Goal: Task Accomplishment & Management: Use online tool/utility

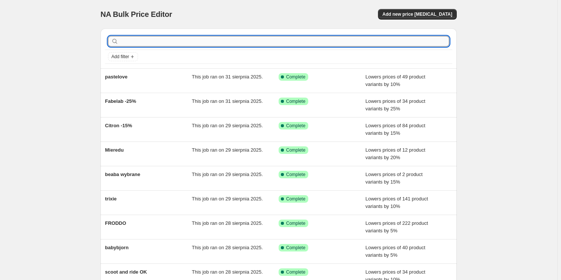
click at [171, 41] on input "text" at bounding box center [284, 41] width 329 height 10
type input "lillipu"
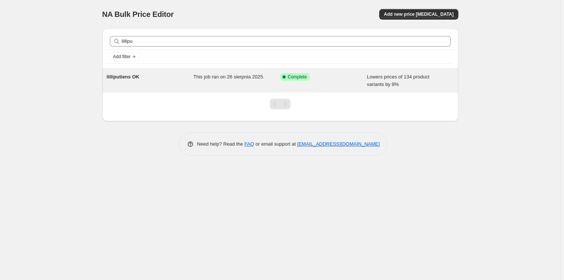
click at [165, 75] on div "lilliputiens OK" at bounding box center [150, 80] width 87 height 15
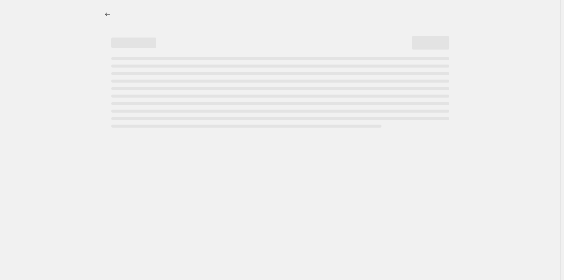
select select "percentage"
select select "collection"
select select "product_status"
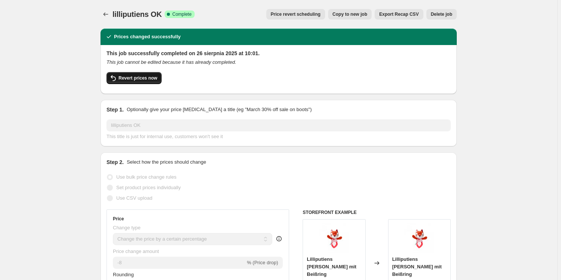
click at [148, 76] on span "Revert prices now" at bounding box center [137, 78] width 39 height 6
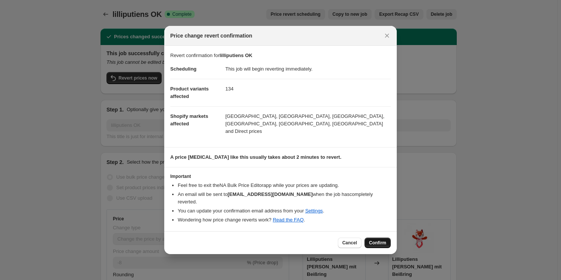
click at [378, 240] on span "Confirm" at bounding box center [377, 243] width 17 height 6
